Goal: Register for event/course

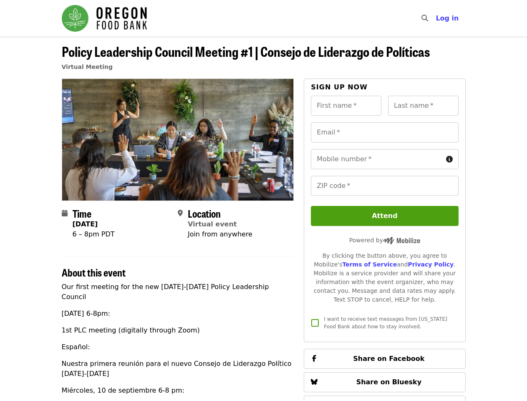
click at [263, 200] on div at bounding box center [178, 139] width 232 height 122
click at [427, 18] on icon "search icon" at bounding box center [425, 18] width 7 height 8
click at [449, 18] on span "Log in" at bounding box center [447, 18] width 23 height 8
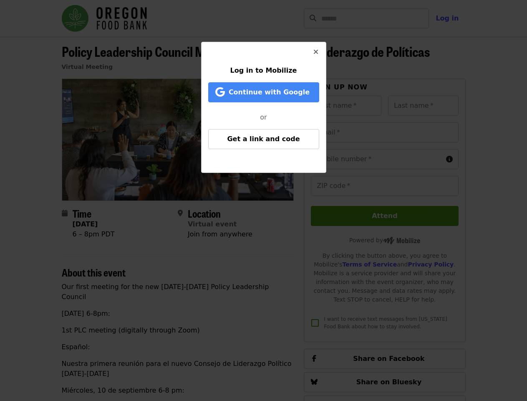
click at [346, 106] on div "Log in to Mobilize Continue with Google or Get a link and code" at bounding box center [263, 200] width 527 height 401
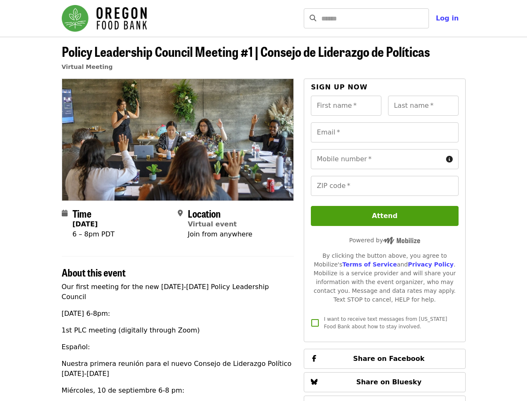
click at [423, 106] on input "Last name   *" at bounding box center [423, 106] width 71 height 20
click at [384, 132] on input "Email   *" at bounding box center [384, 132] width 147 height 20
click at [384, 159] on input "Mobile number   *" at bounding box center [376, 159] width 131 height 20
click at [384, 186] on input "ZIP code   *" at bounding box center [384, 186] width 147 height 20
click at [384, 354] on span "Share on Facebook" at bounding box center [388, 358] width 71 height 8
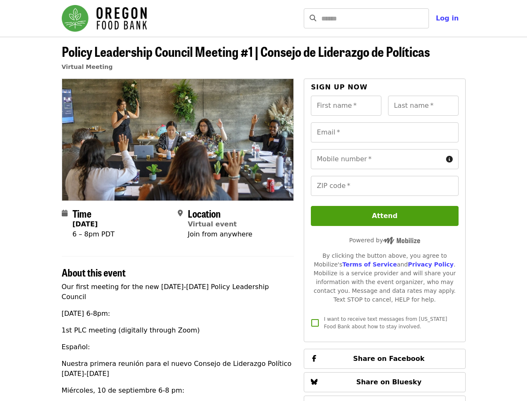
click at [384, 378] on span "Share on Bluesky" at bounding box center [389, 382] width 66 height 8
